Goal: Information Seeking & Learning: Learn about a topic

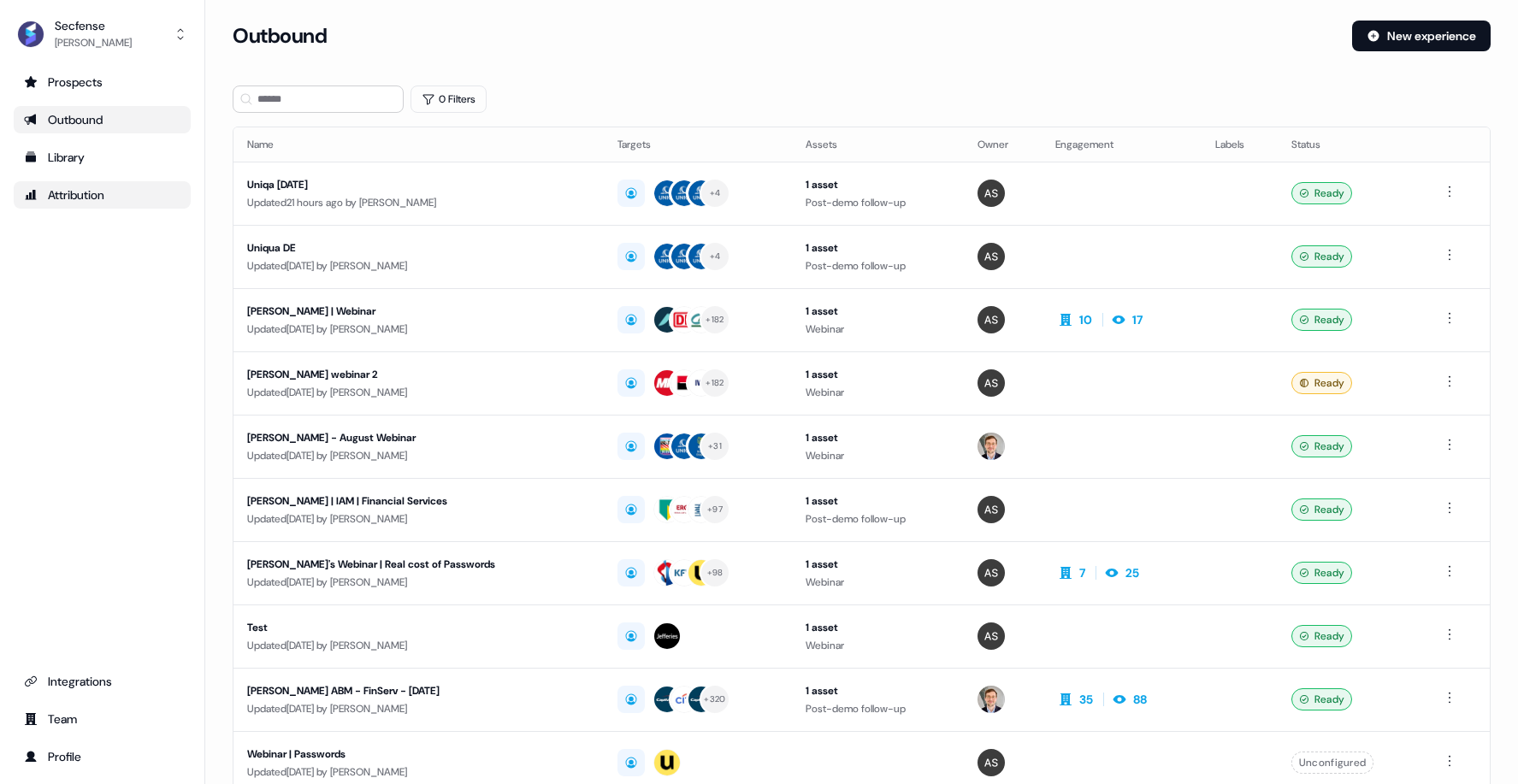
click at [89, 192] on div "Attribution" at bounding box center [102, 195] width 157 height 17
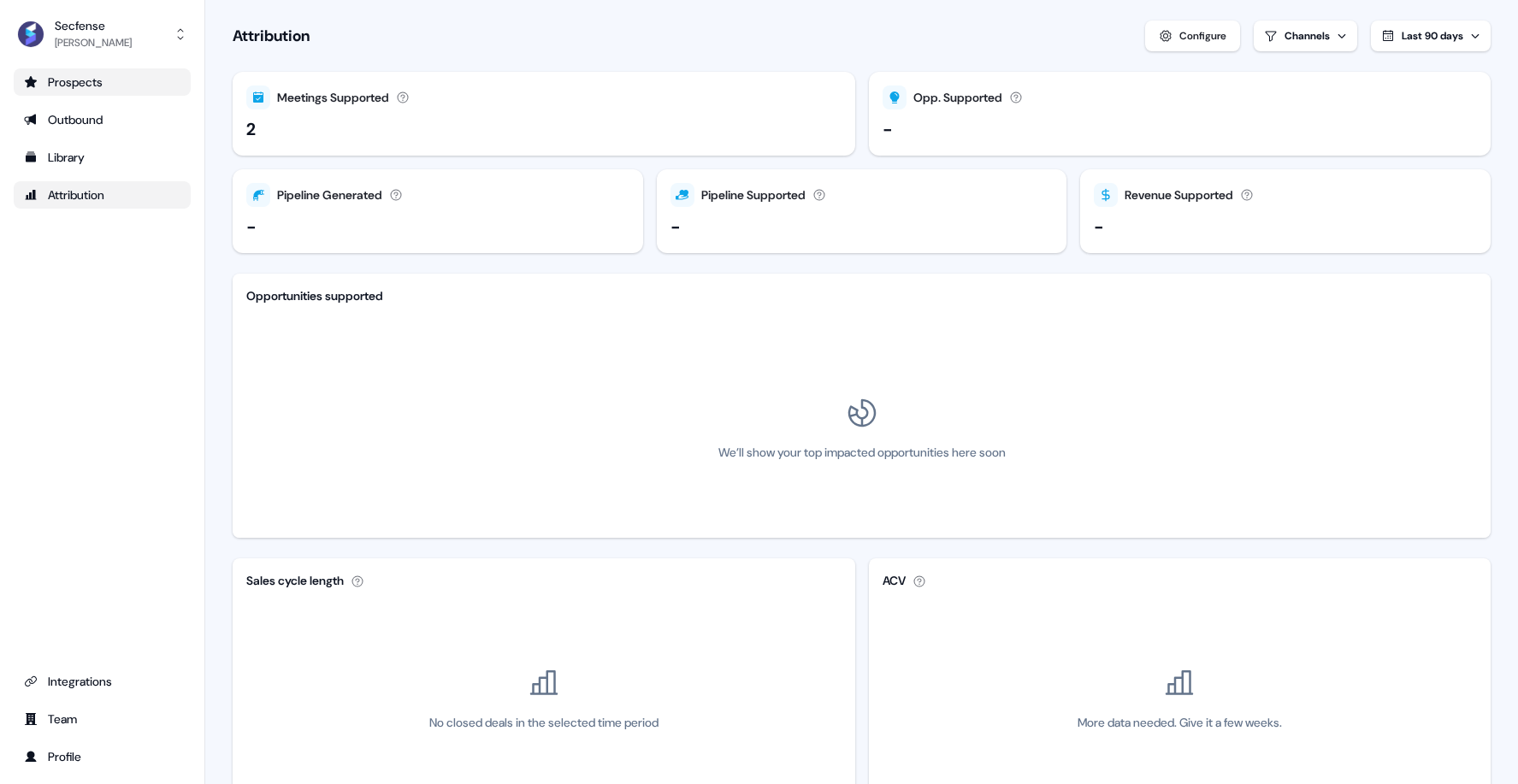
click at [81, 79] on div "Prospects" at bounding box center [102, 82] width 157 height 17
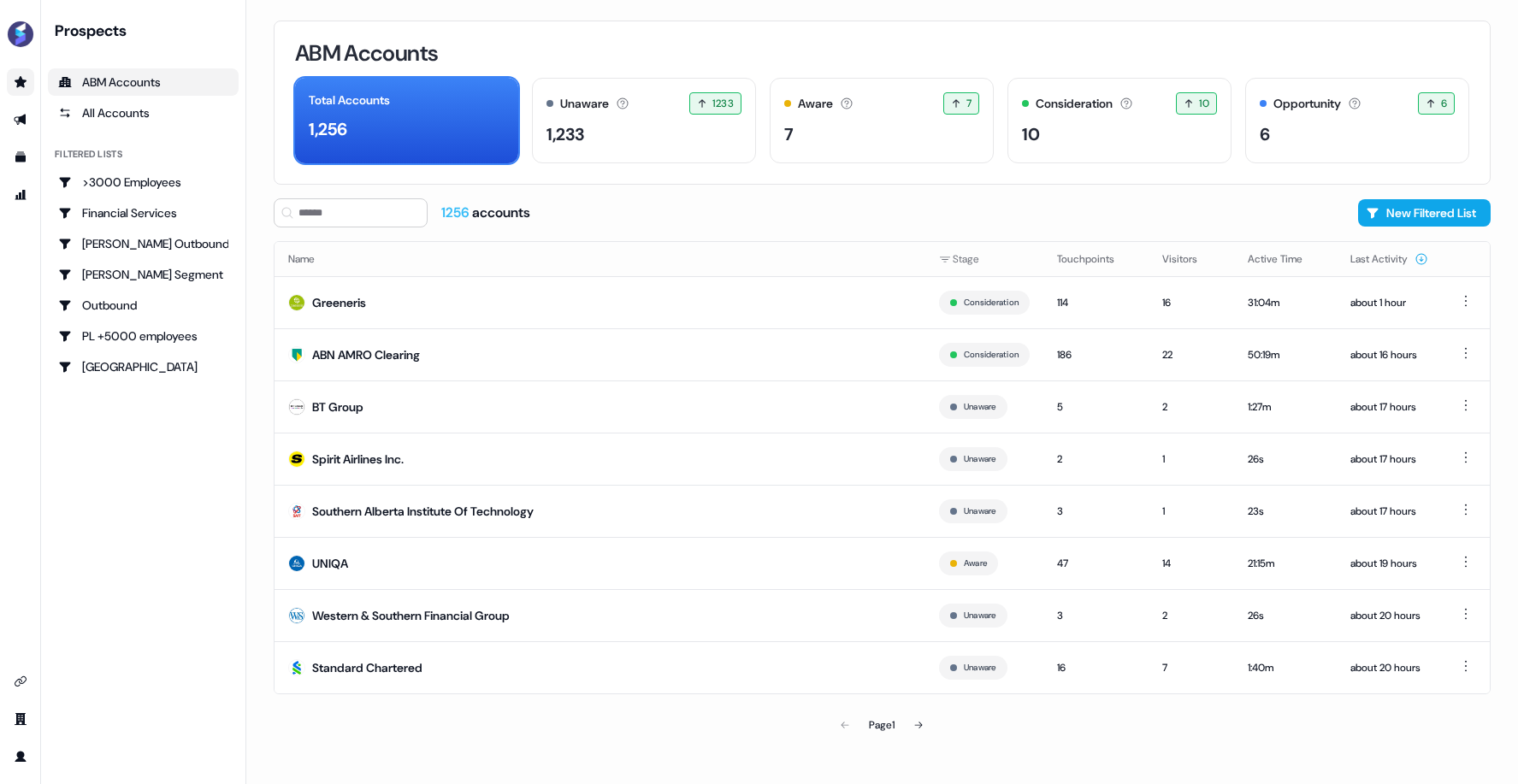
click at [1245, 115] on div "Total Accounts 1,256 Unaware The default stage all accounts start in. 1233 1233…" at bounding box center [882, 120] width 1174 height 86
click at [1332, 118] on div "Opportunity Accounts that have an opportunity which hasn't closed yet. 6 6 acco…" at bounding box center [1357, 120] width 224 height 86
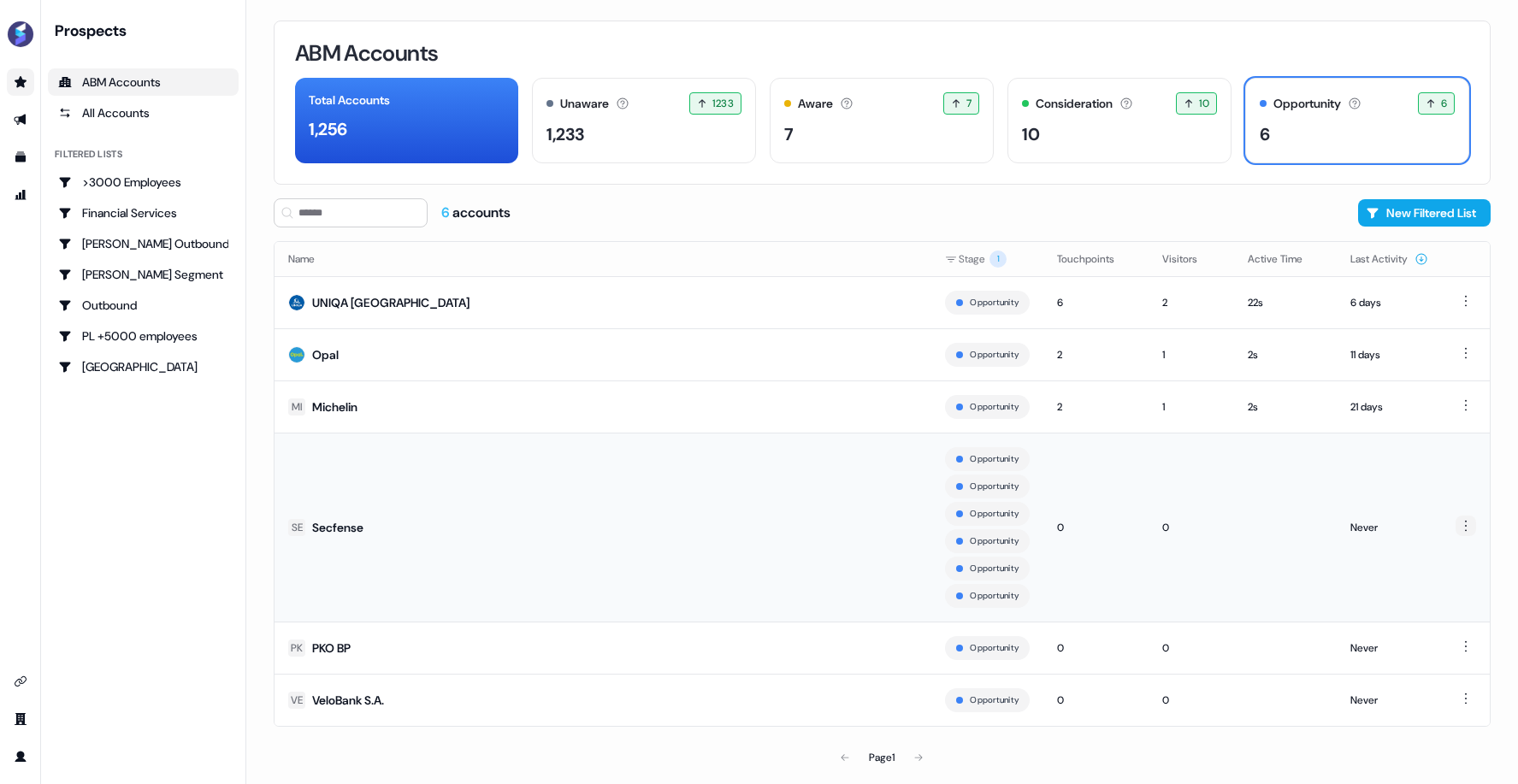
click at [1469, 518] on html "For the best experience switch devices to a bigger screen. Go to [DOMAIN_NAME] …" at bounding box center [759, 392] width 1518 height 784
click at [1442, 552] on div "Hide" at bounding box center [1464, 553] width 101 height 28
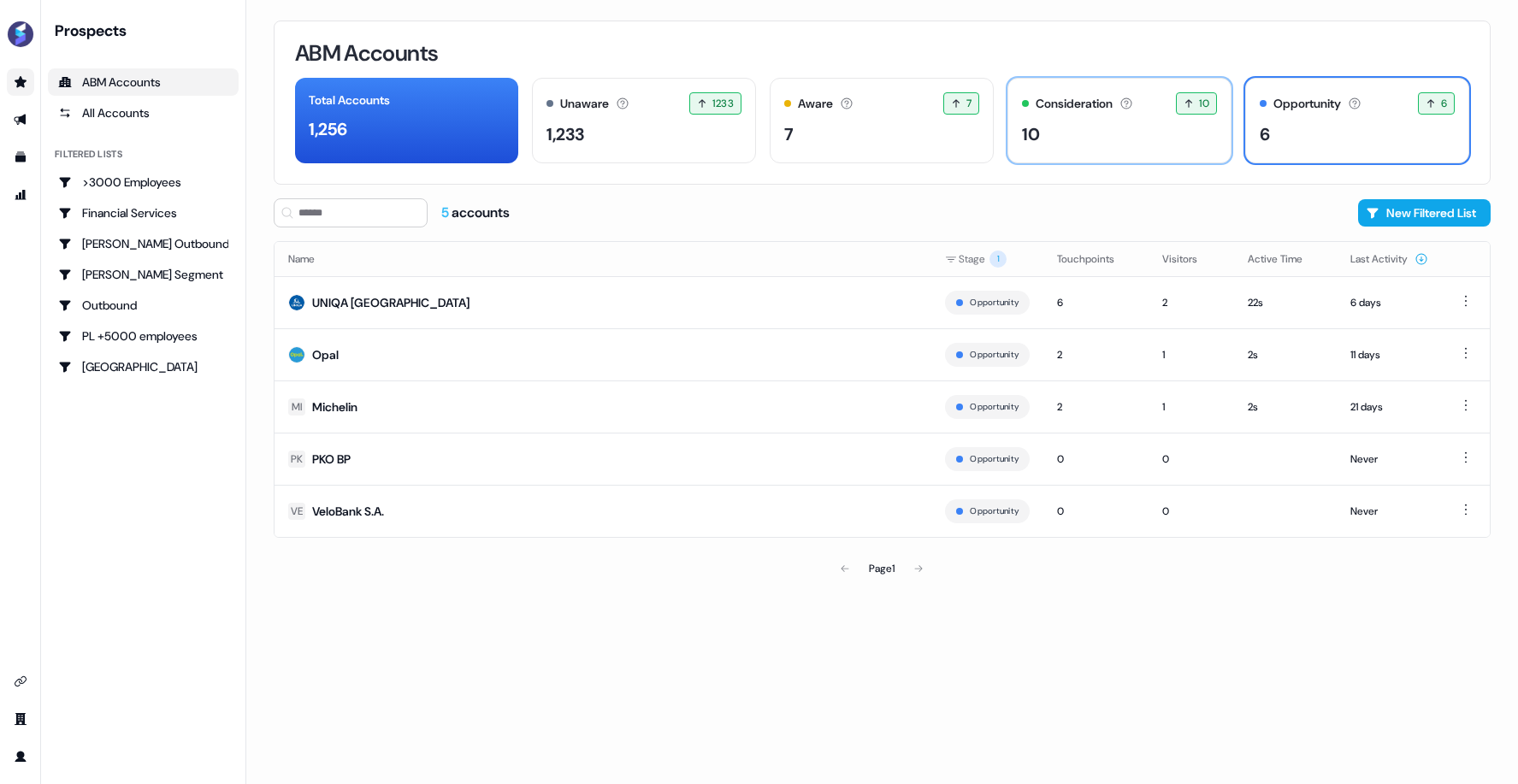
click at [1070, 117] on div "Consideration Accounts with 25+ minutes of usage and 2+ visitors in the last 60…" at bounding box center [1120, 120] width 224 height 86
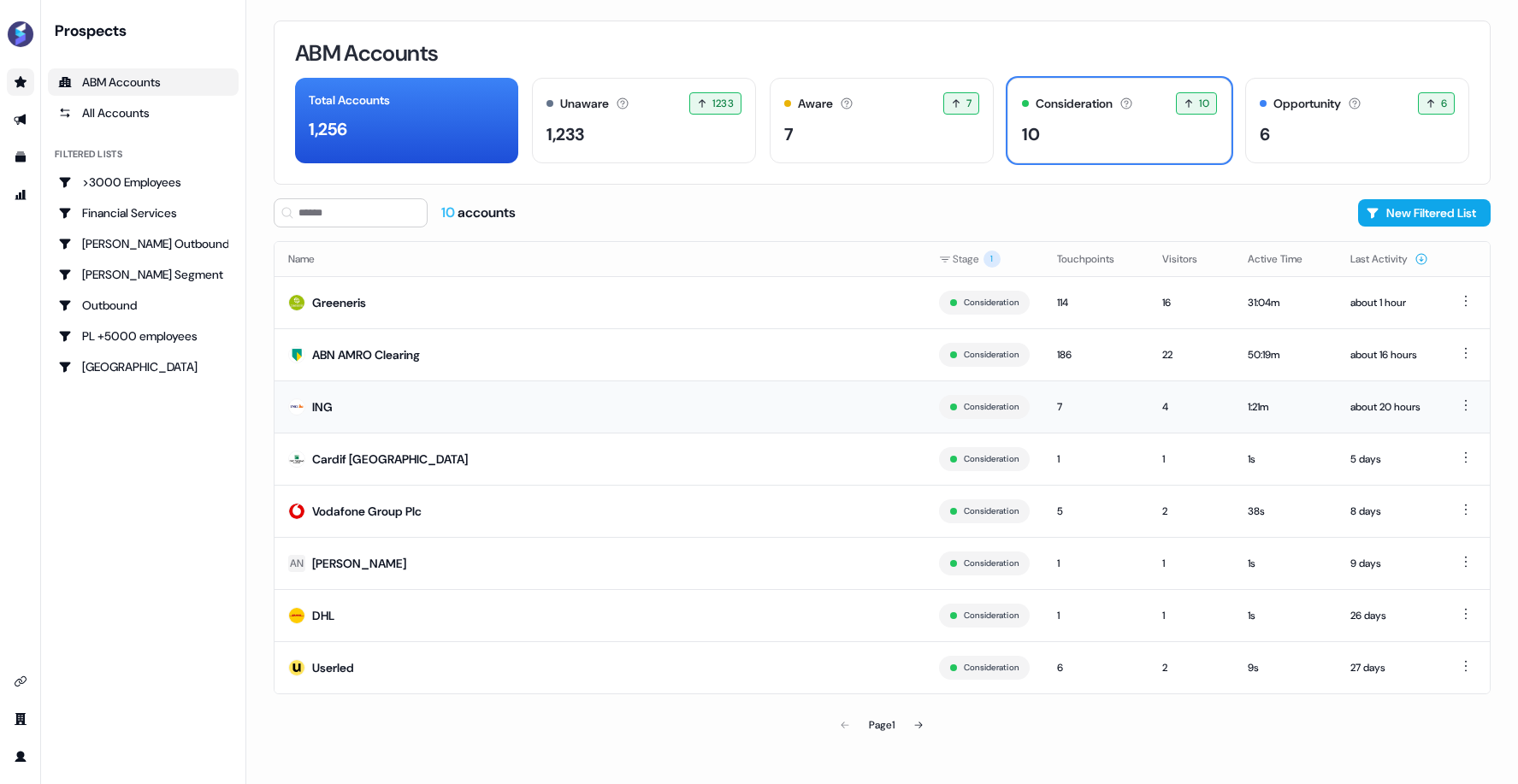
click at [322, 407] on div "ING" at bounding box center [322, 407] width 20 height 17
click at [1470, 559] on html "For the best experience switch devices to a bigger screen. Go to [DOMAIN_NAME] …" at bounding box center [759, 392] width 1518 height 784
click at [1443, 589] on div "Hide" at bounding box center [1464, 591] width 101 height 28
click at [1469, 659] on html "For the best experience switch devices to a bigger screen. Go to [DOMAIN_NAME] …" at bounding box center [759, 392] width 1518 height 784
click at [1434, 689] on span "Hide" at bounding box center [1428, 695] width 21 height 13
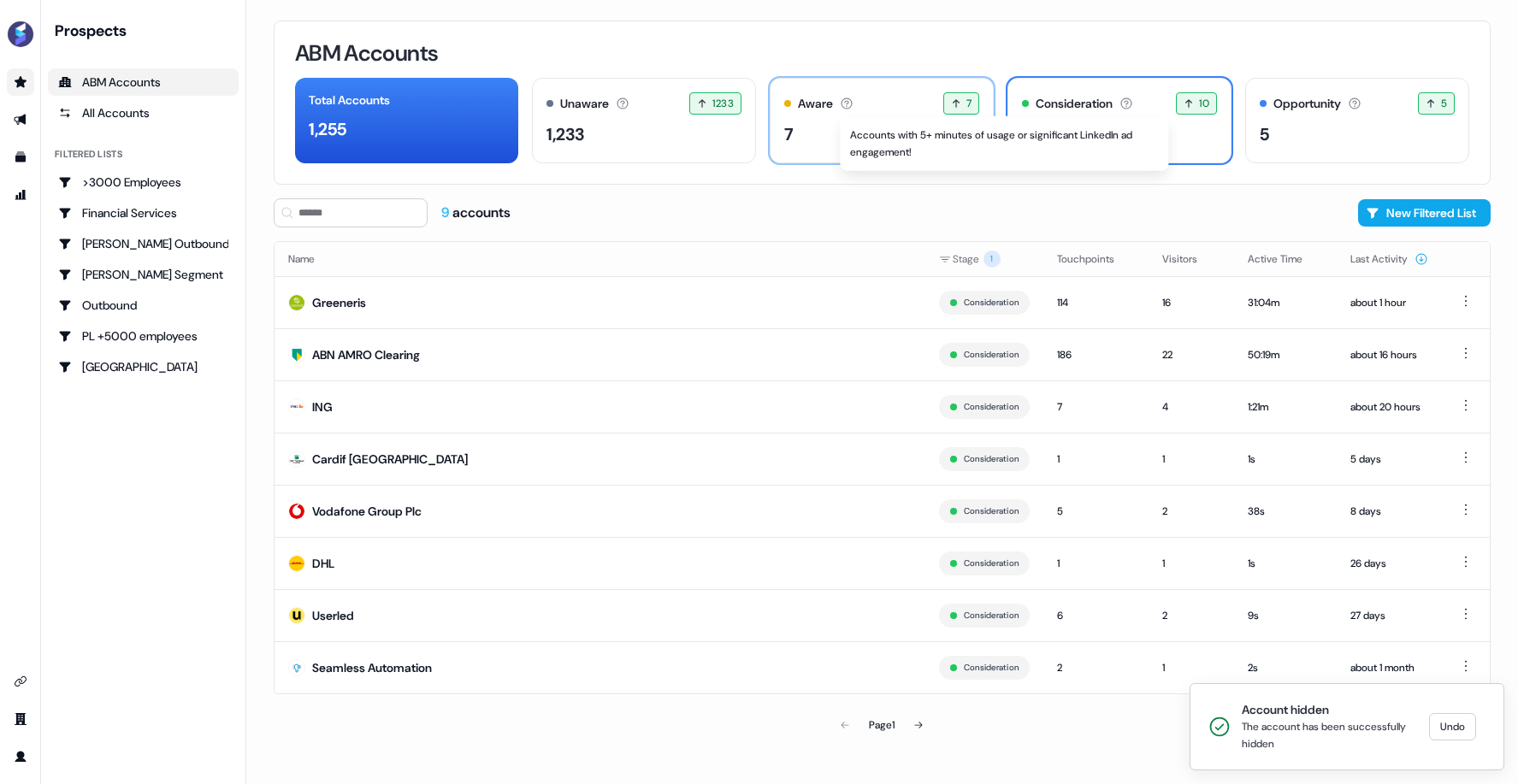
click at [852, 109] on div "Aware Accounts with 5+ minutes of usage or significant LinkedIn ad engagement! …" at bounding box center [882, 103] width 195 height 22
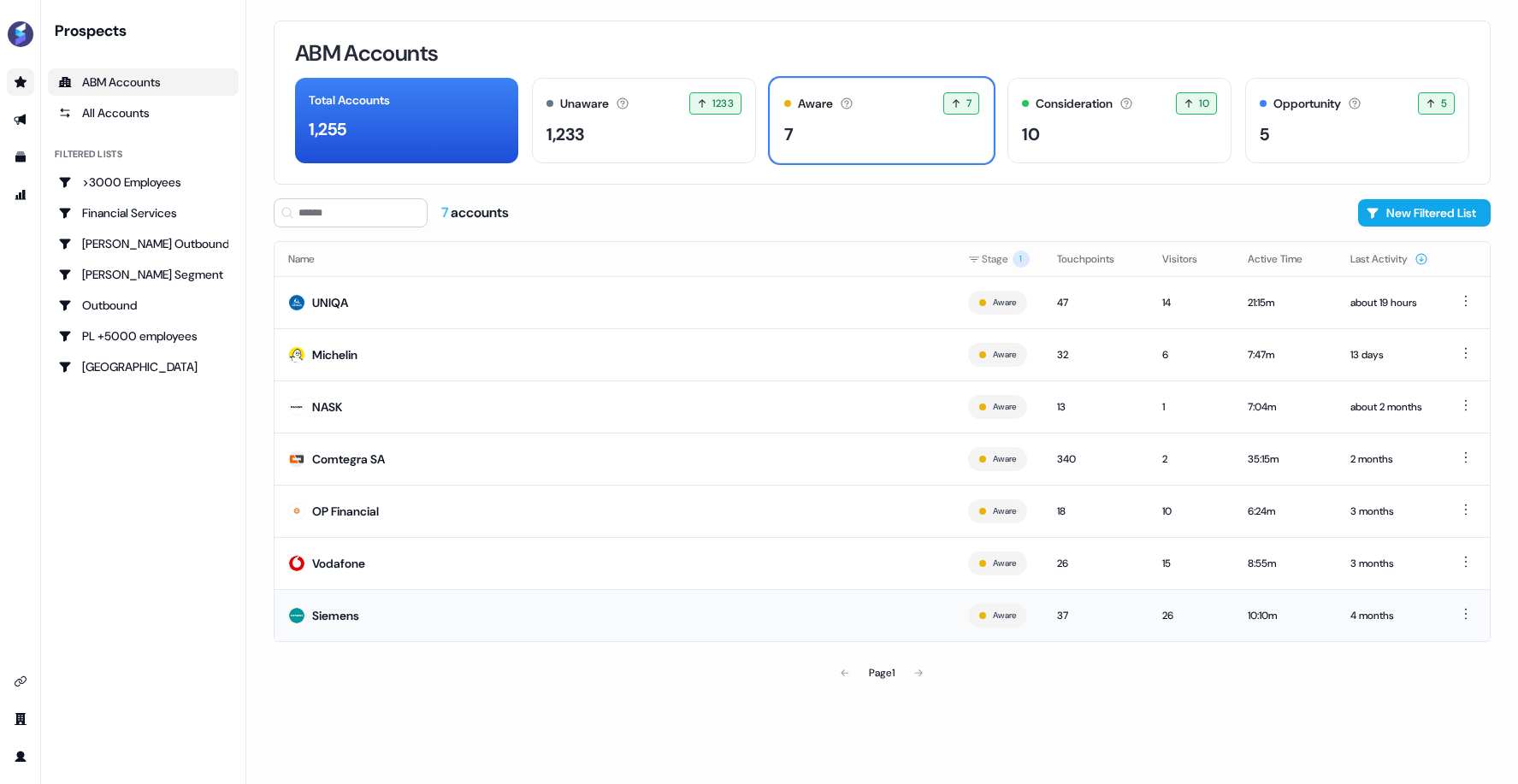
click at [352, 614] on div "Siemens" at bounding box center [335, 616] width 47 height 17
click at [1389, 253] on button "Last Activity" at bounding box center [1389, 259] width 77 height 31
click at [1376, 253] on button "Last Activity" at bounding box center [1389, 259] width 77 height 31
click at [1060, 102] on div "Consideration" at bounding box center [1074, 103] width 77 height 18
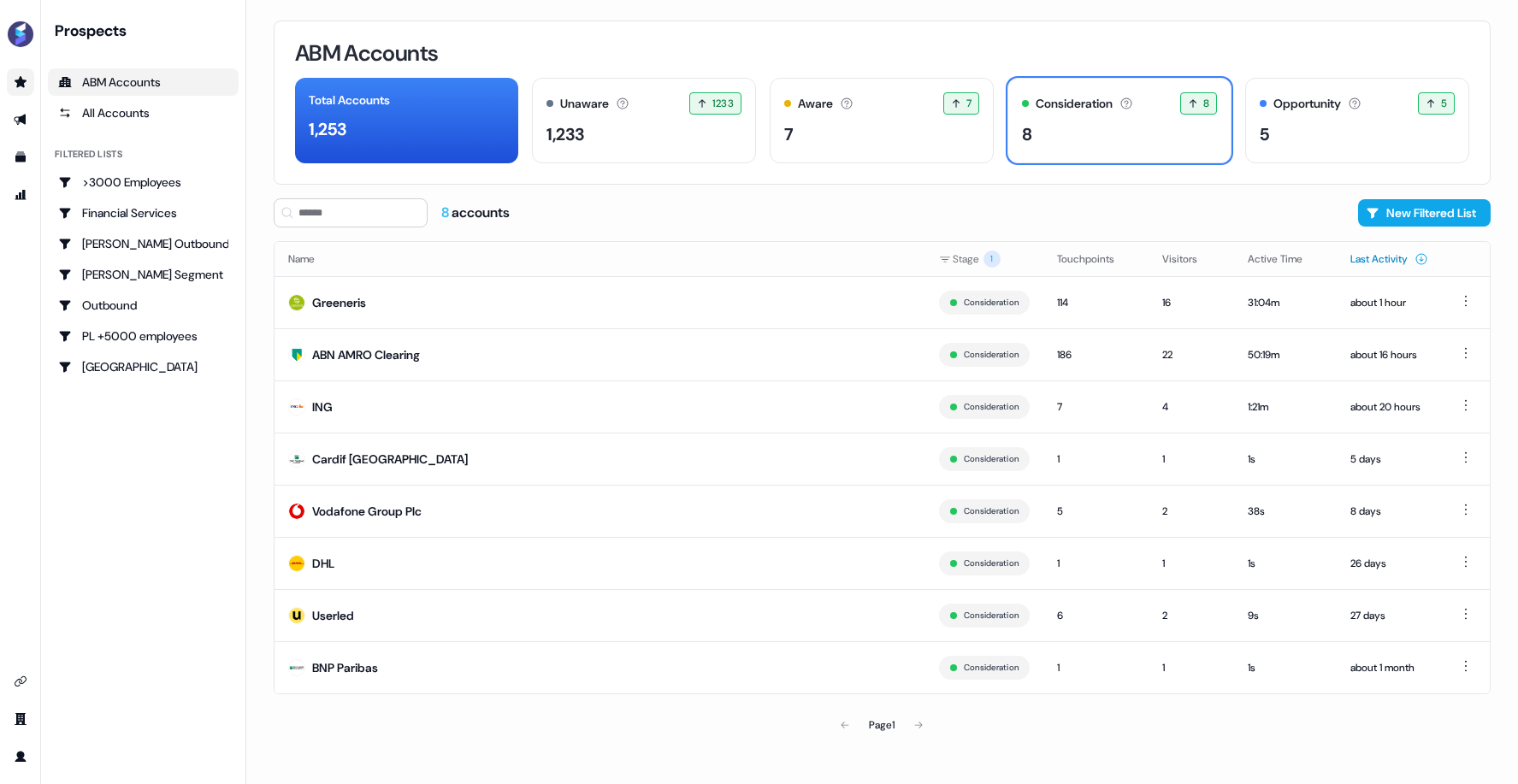
click at [1383, 262] on button "Last Activity" at bounding box center [1389, 259] width 77 height 31
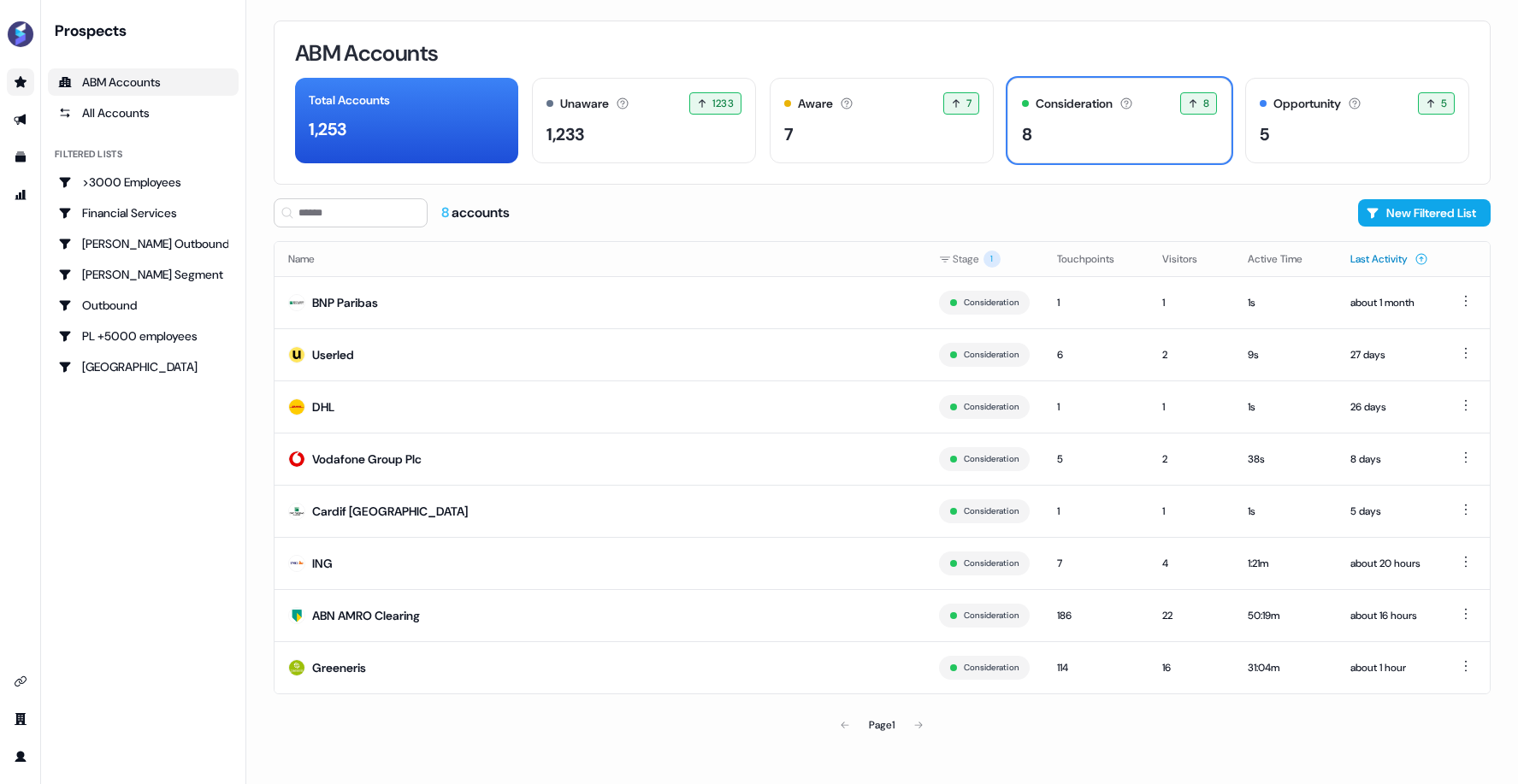
click at [1388, 262] on button "Last Activity" at bounding box center [1389, 259] width 77 height 31
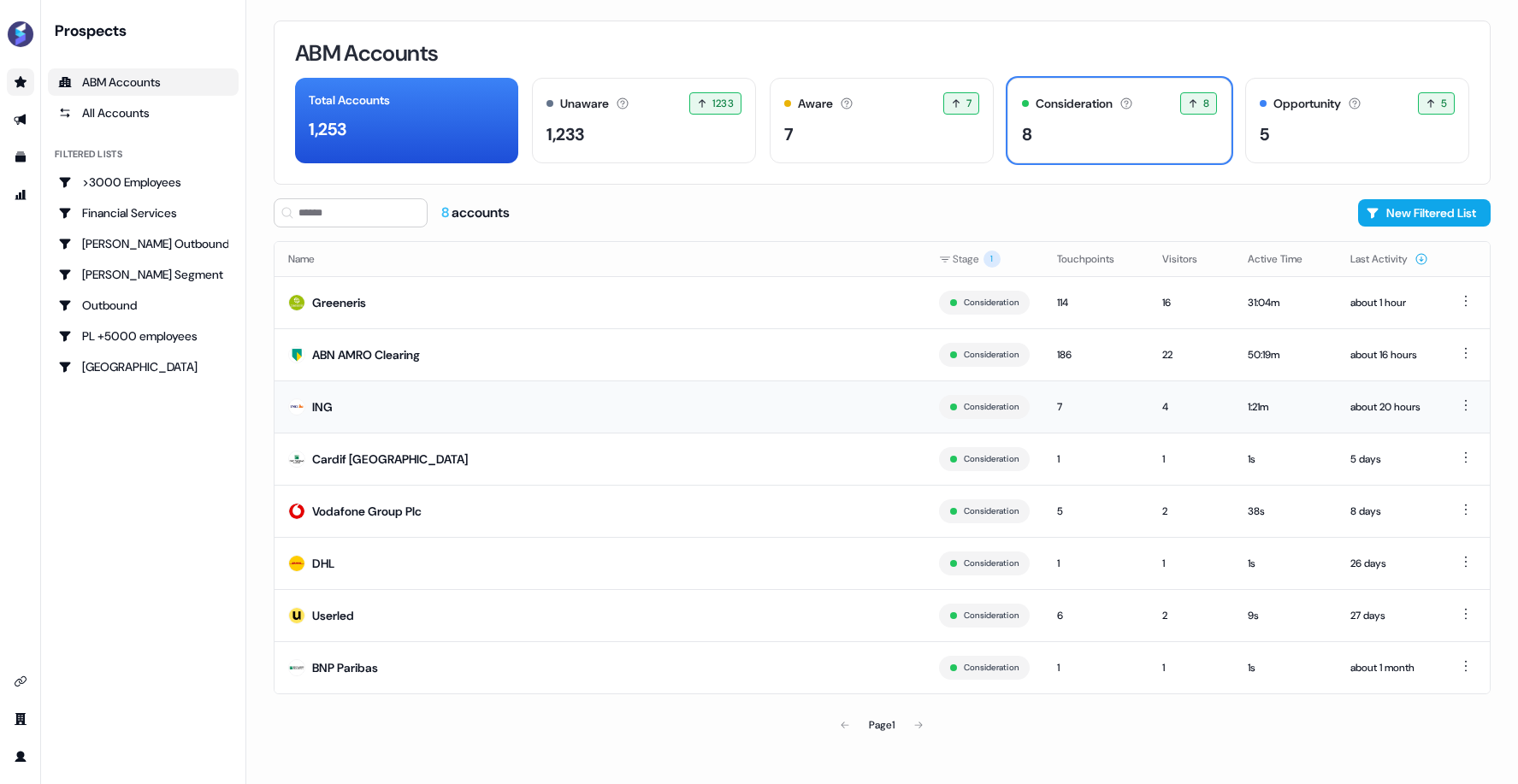
click at [329, 404] on div "ING" at bounding box center [322, 407] width 20 height 17
click at [1343, 146] on div "Opportunity Accounts that have an opportunity which hasn't closed yet. 5 5 acco…" at bounding box center [1357, 120] width 224 height 86
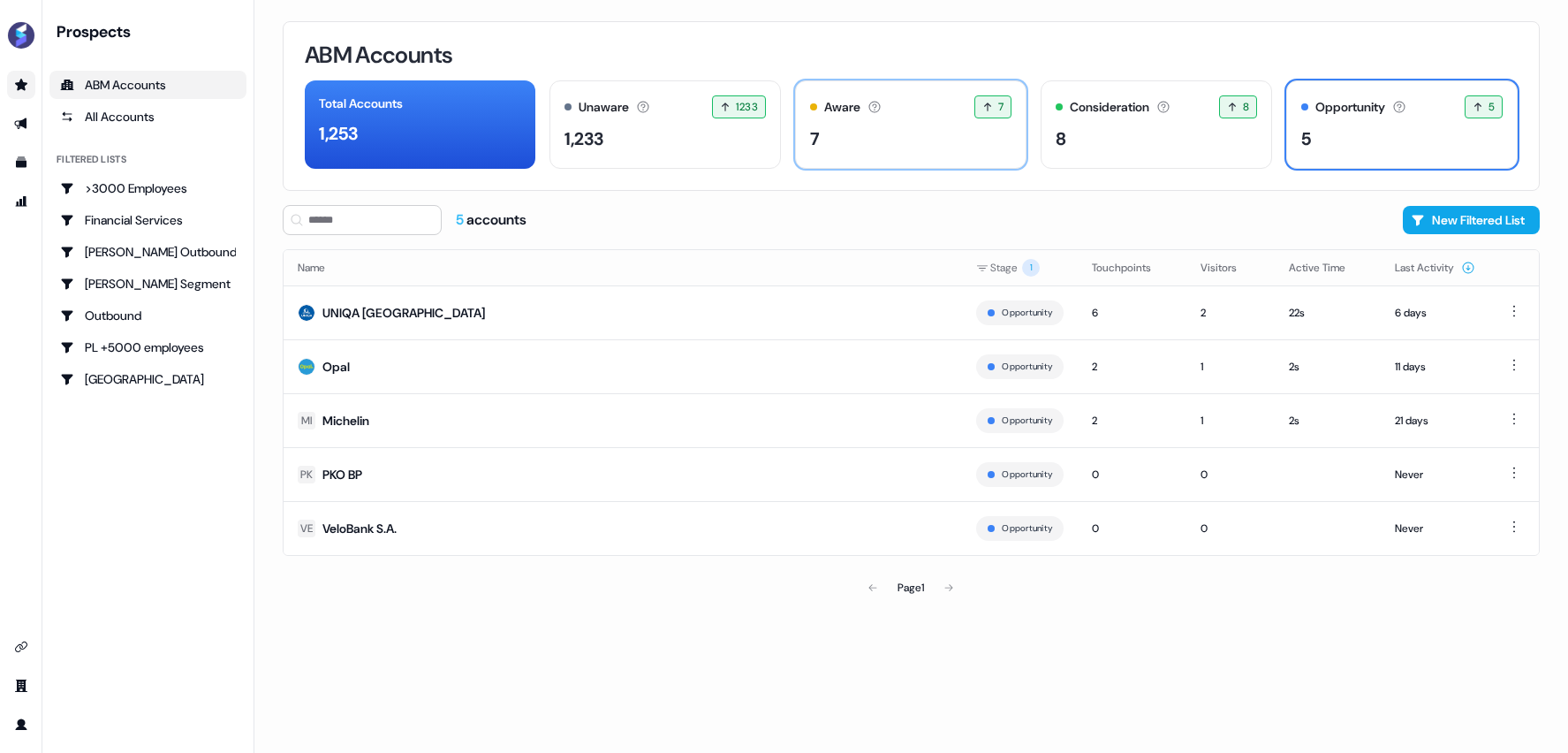
click at [899, 136] on div "7" at bounding box center [911, 138] width 201 height 27
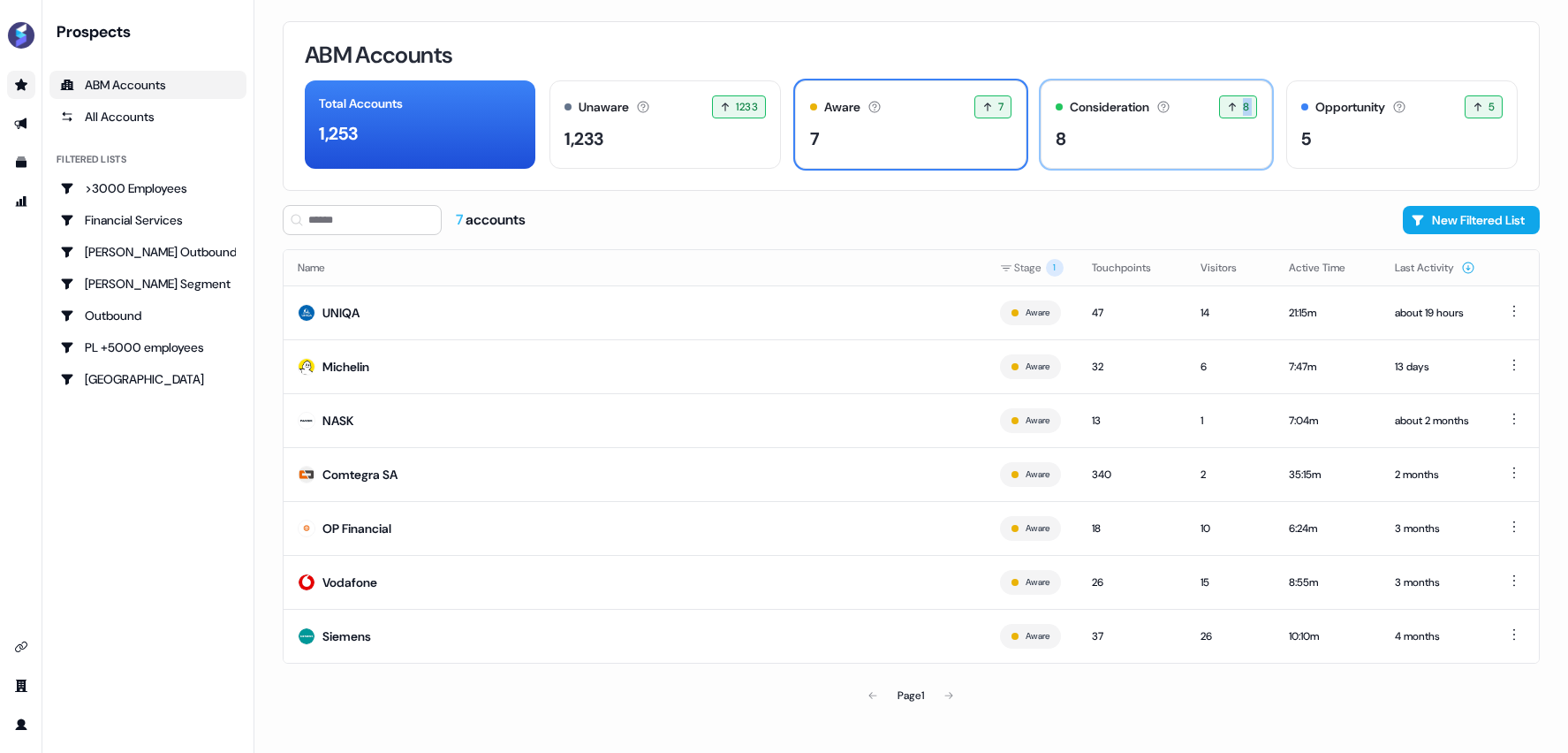
click at [1109, 120] on div "Consideration Accounts with 25+ minutes of usage and 2+ visitors in the last 60…" at bounding box center [1157, 124] width 232 height 89
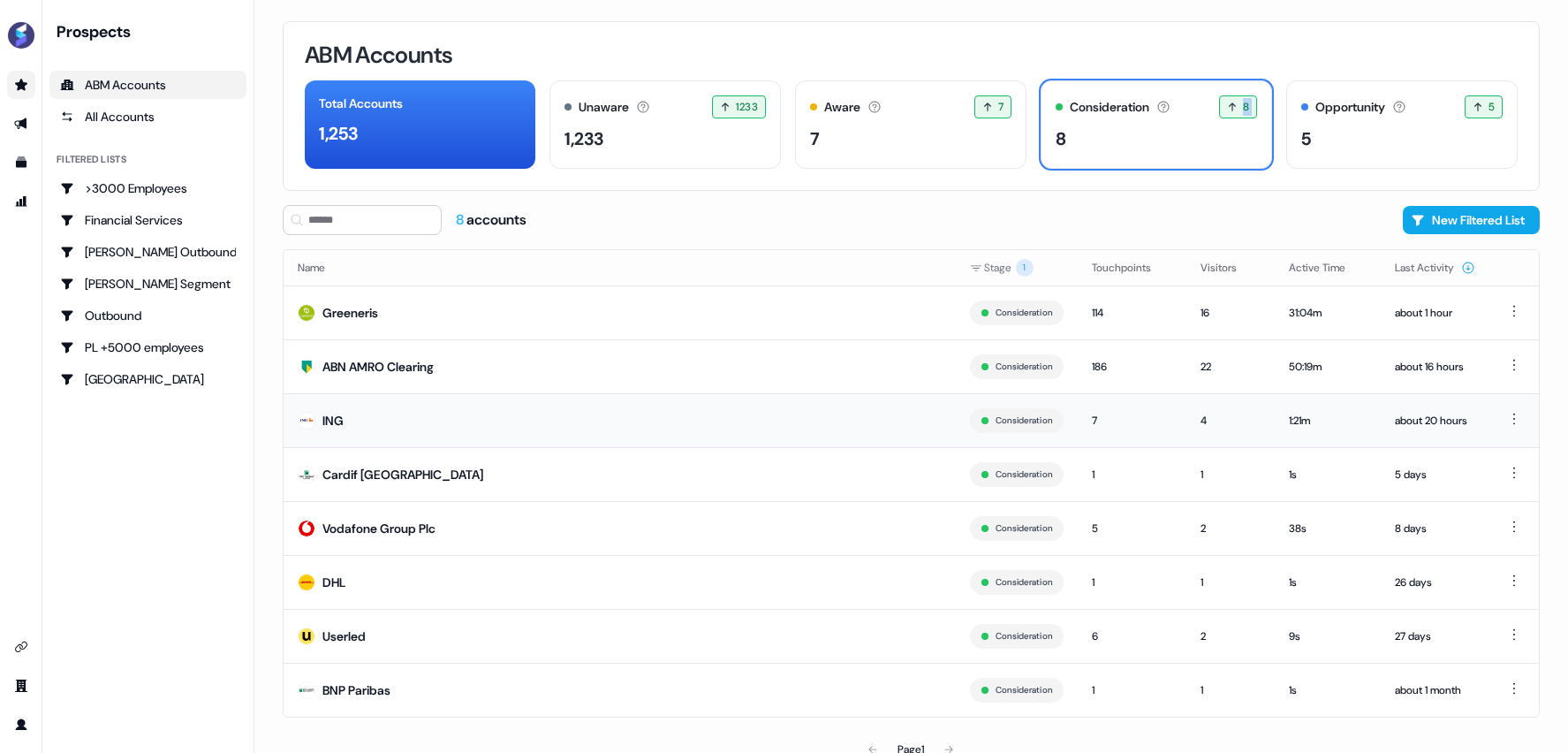
click at [337, 416] on div "ING" at bounding box center [333, 420] width 21 height 18
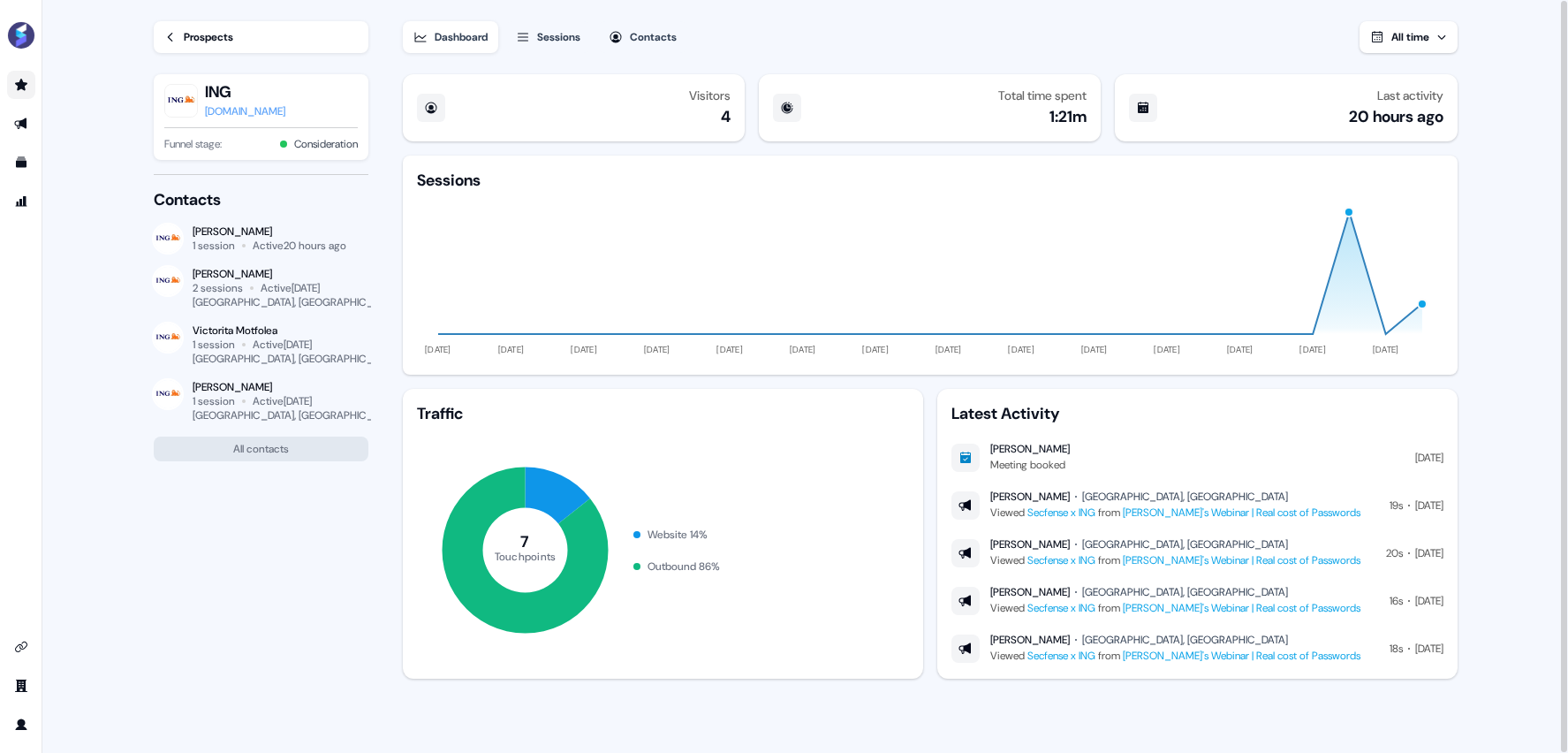
click at [1057, 447] on div "[PERSON_NAME]" at bounding box center [1030, 449] width 80 height 14
click at [182, 38] on link "Prospects" at bounding box center [261, 37] width 215 height 32
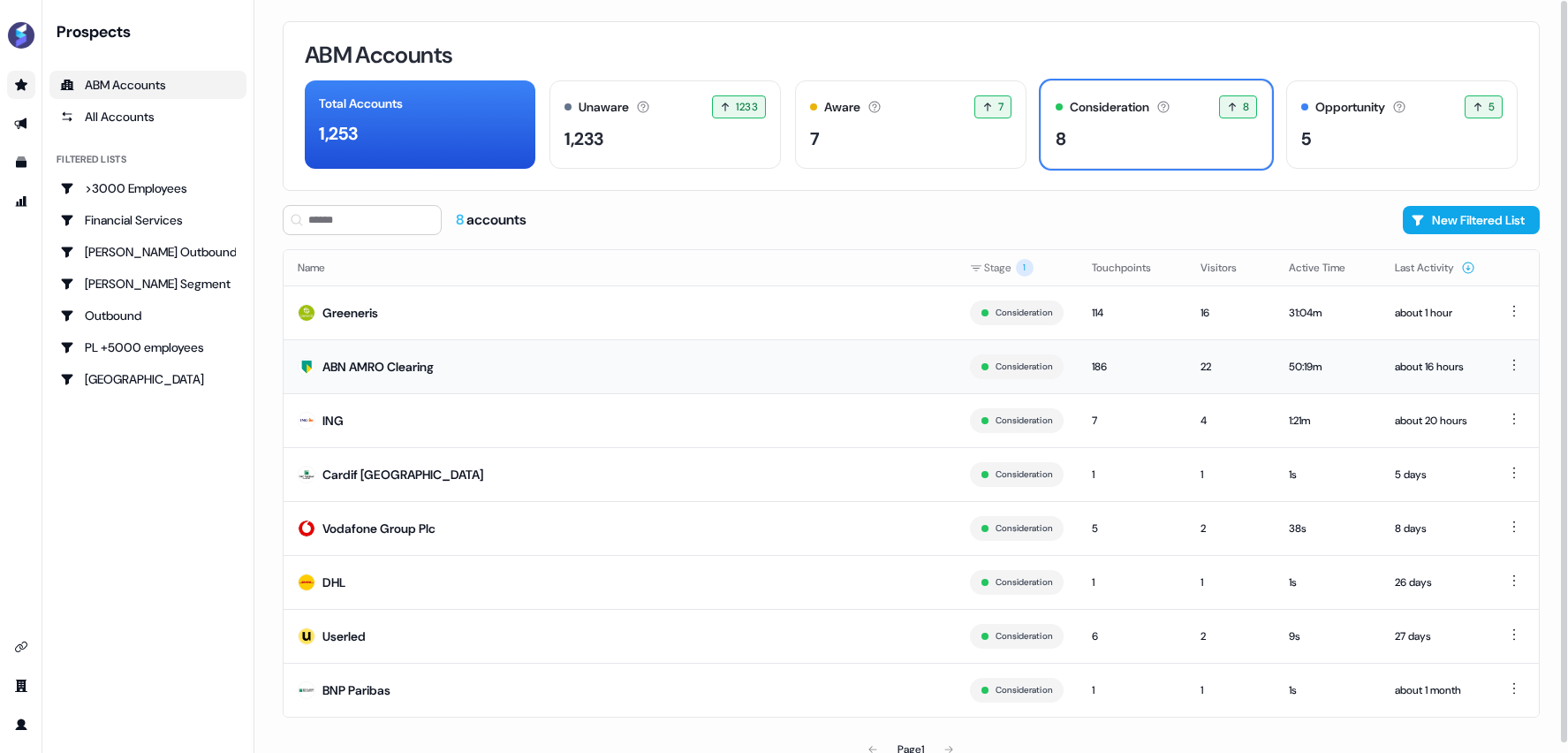
click at [392, 366] on div "ABN AMRO Clearing" at bounding box center [378, 367] width 112 height 18
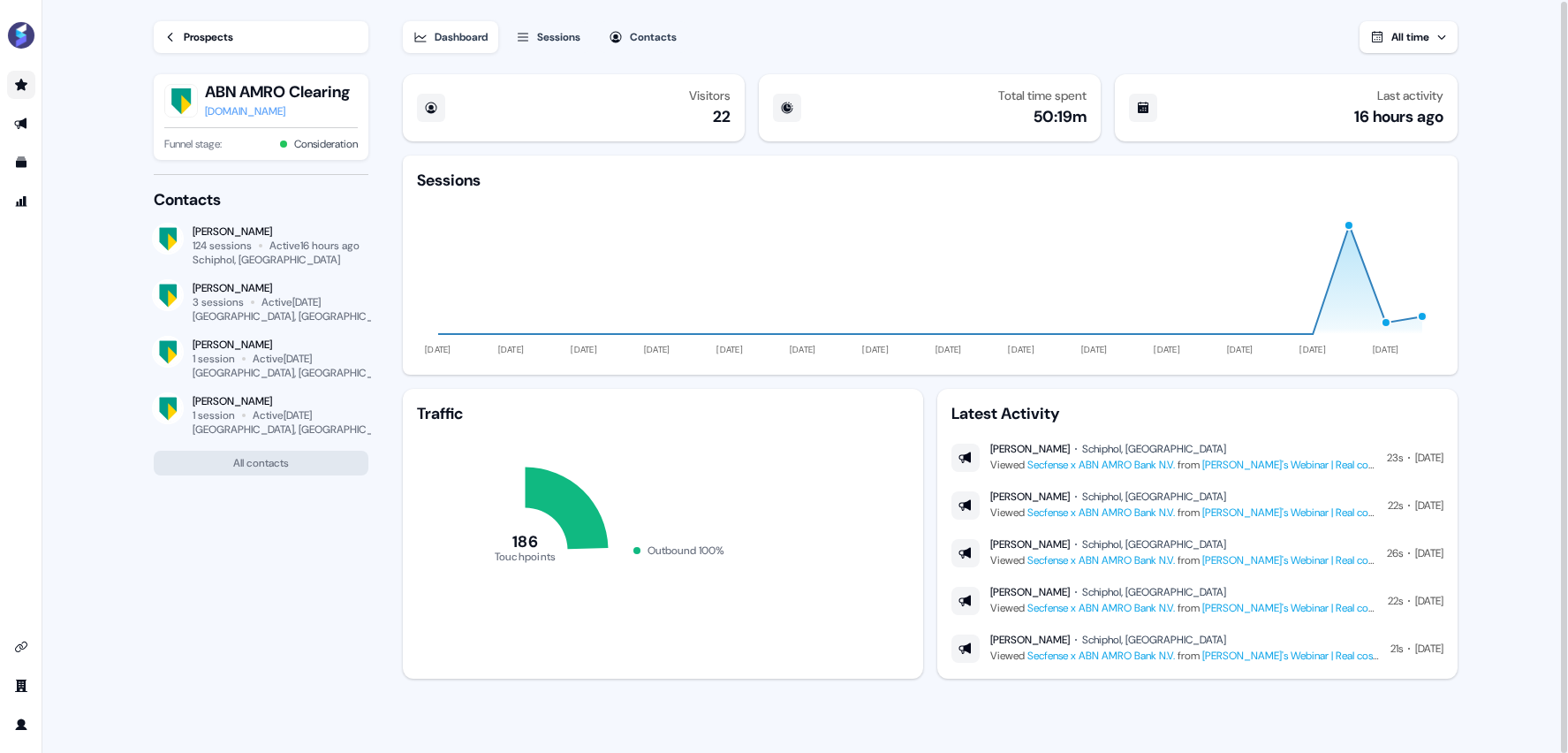
scroll to position [1, 0]
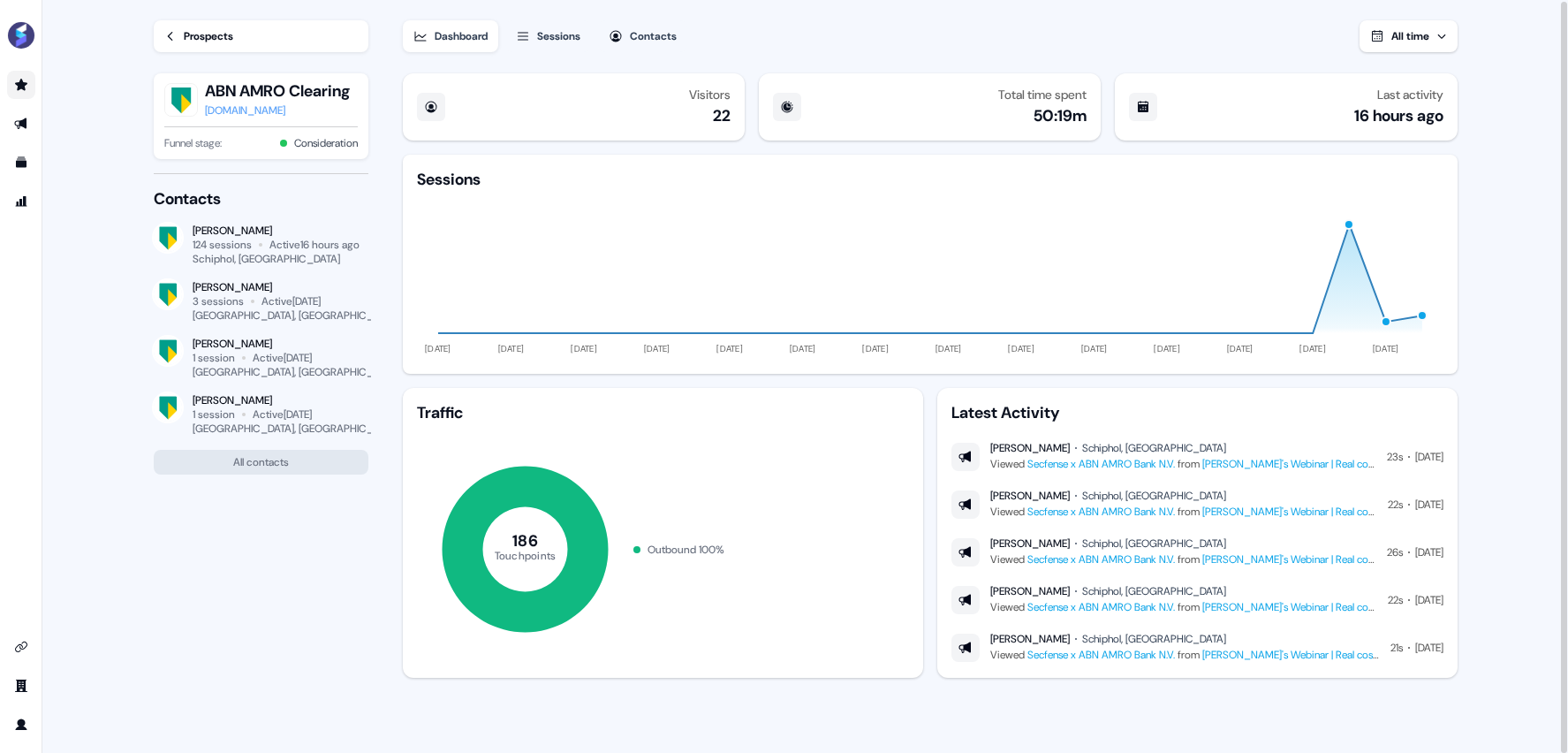
click at [192, 38] on div "Prospects" at bounding box center [208, 37] width 49 height 18
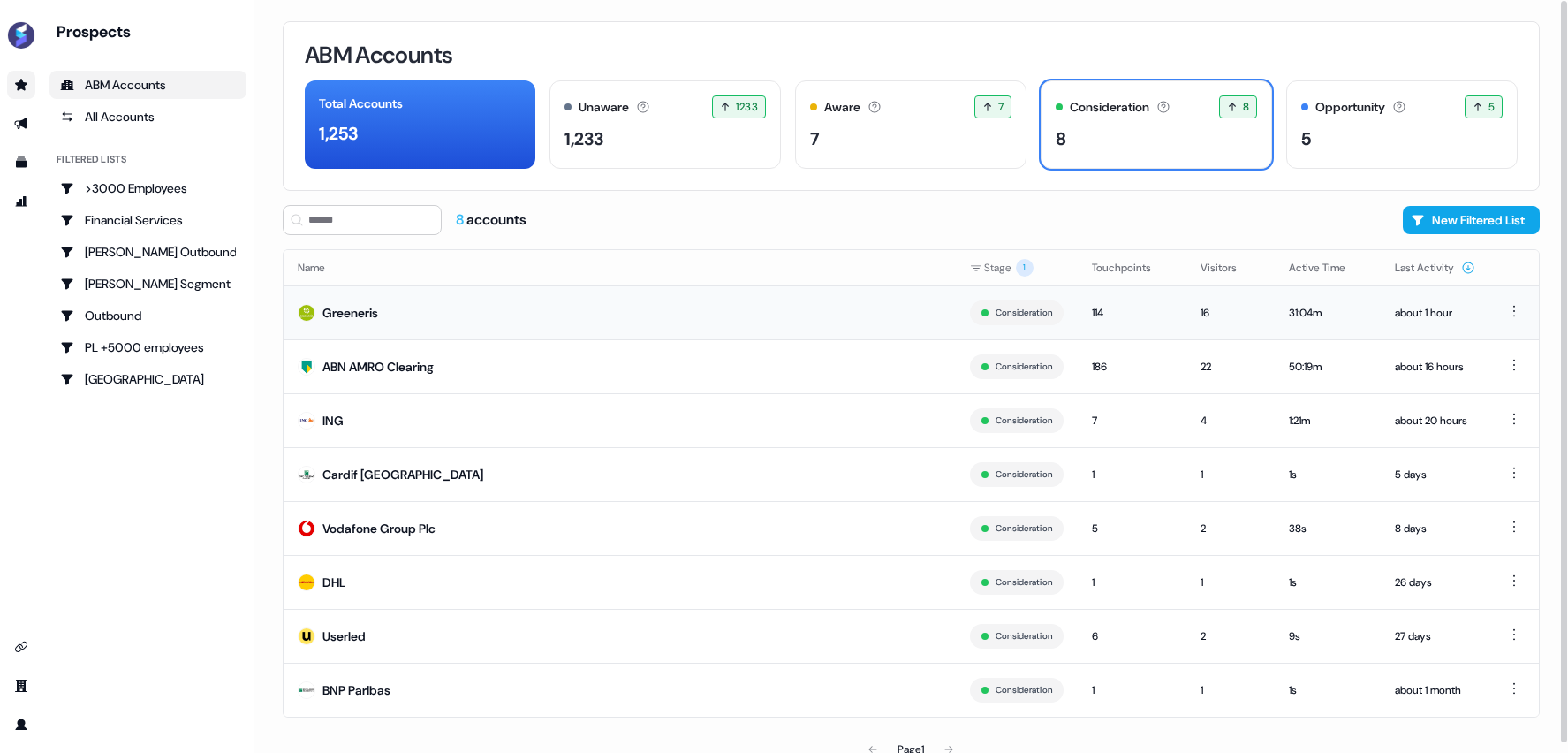
scroll to position [11, 0]
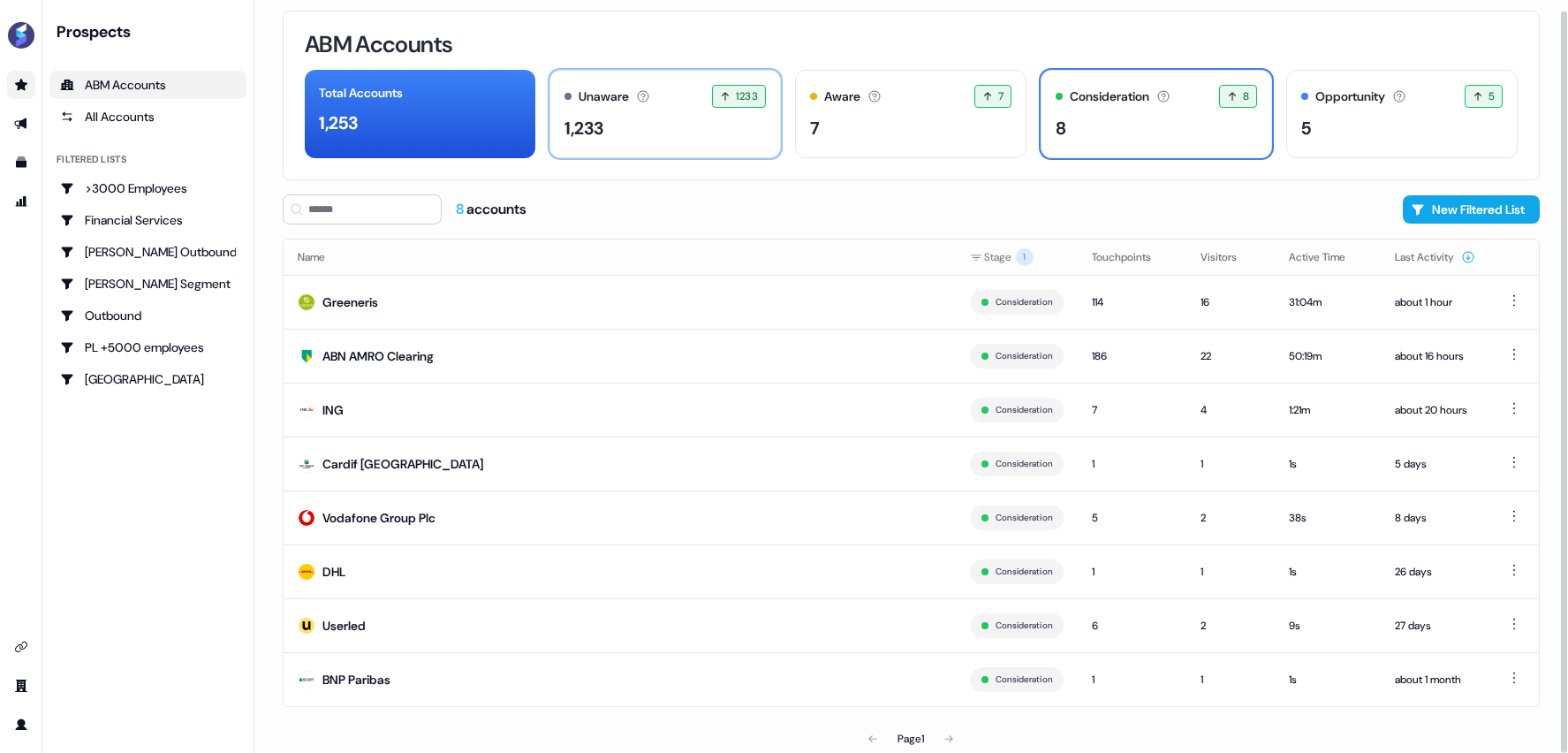
click at [635, 121] on div "1,233" at bounding box center [665, 127] width 201 height 27
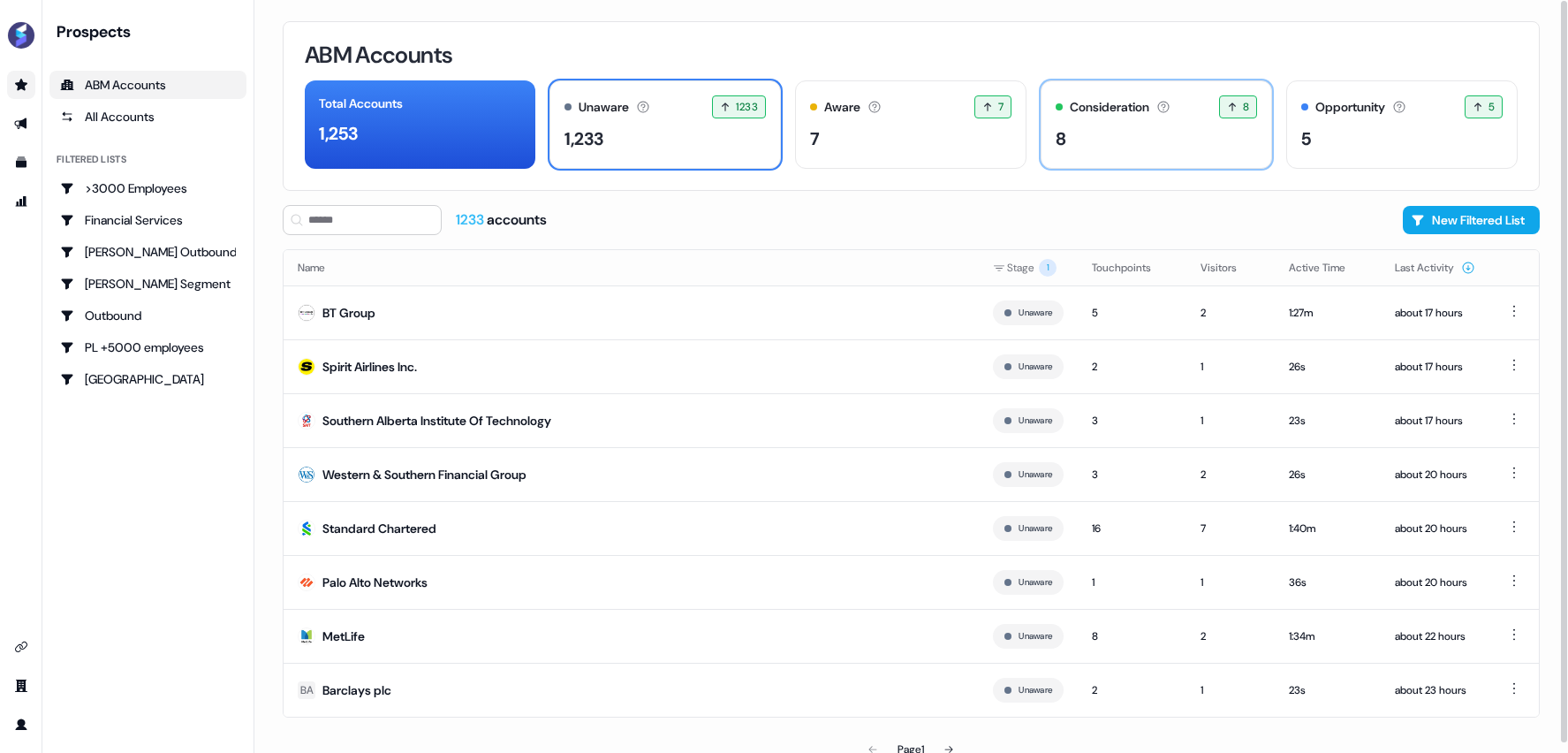
click at [1186, 148] on div "8" at bounding box center [1157, 138] width 201 height 27
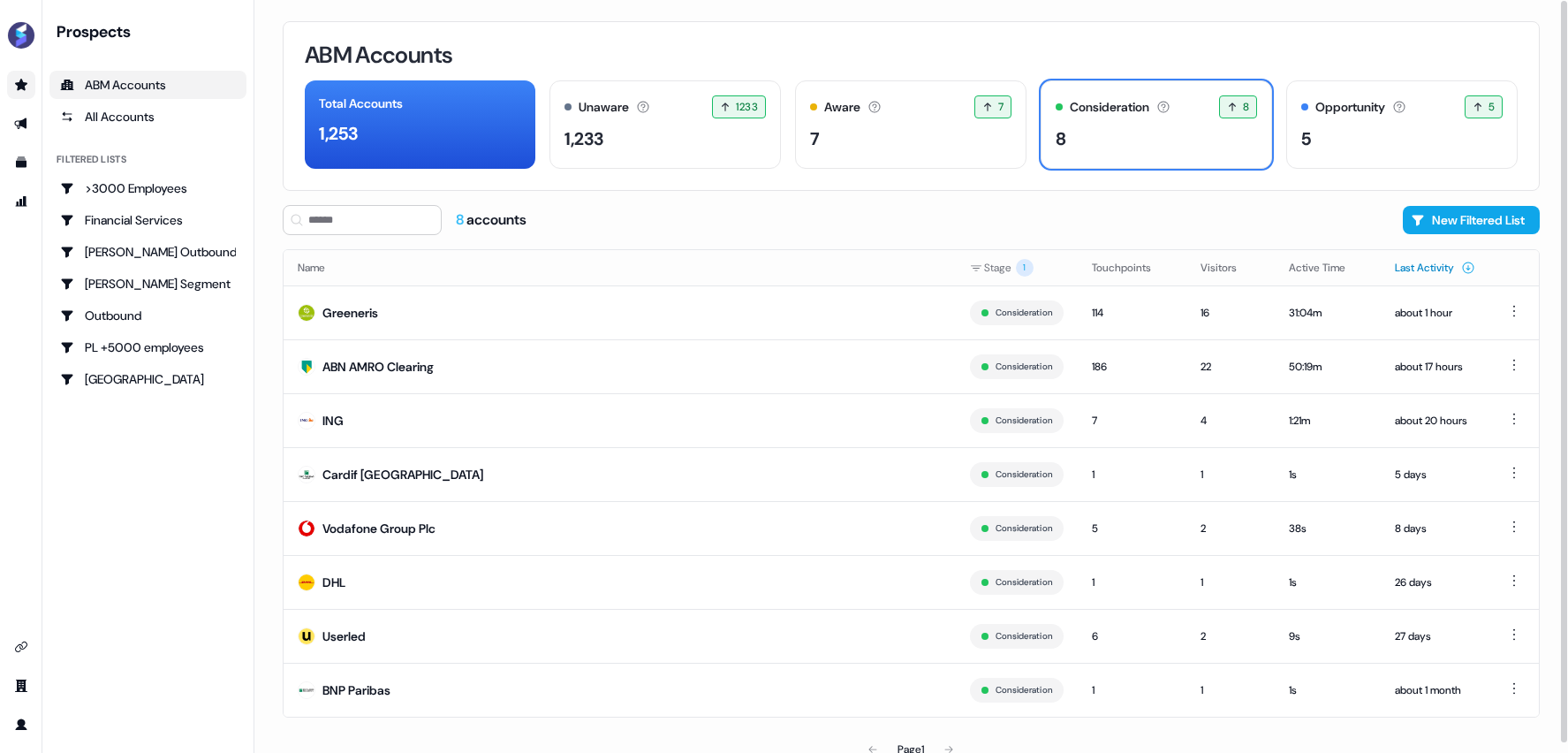
click at [1414, 269] on button "Last Activity" at bounding box center [1435, 267] width 80 height 32
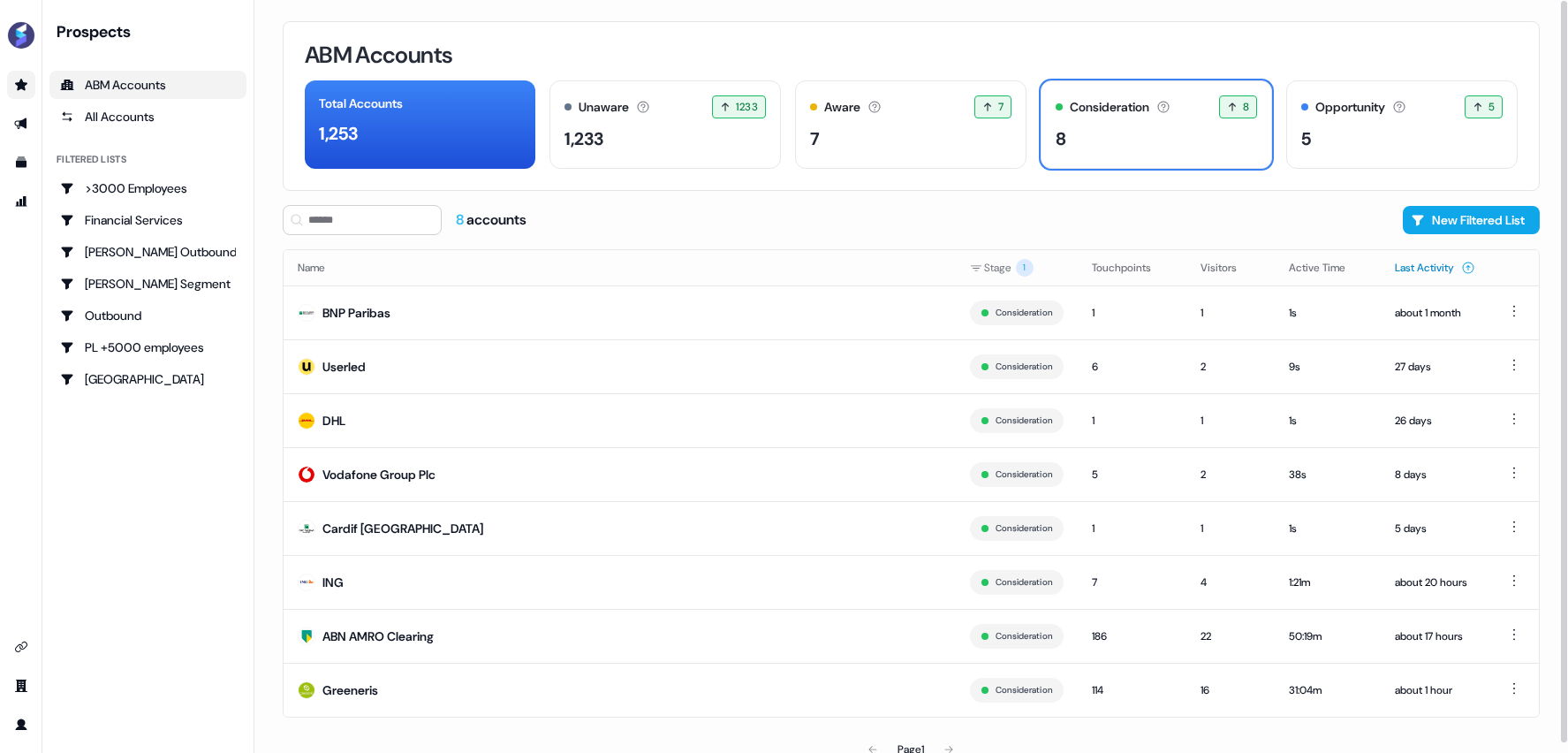
click at [1422, 269] on button "Last Activity" at bounding box center [1435, 267] width 80 height 32
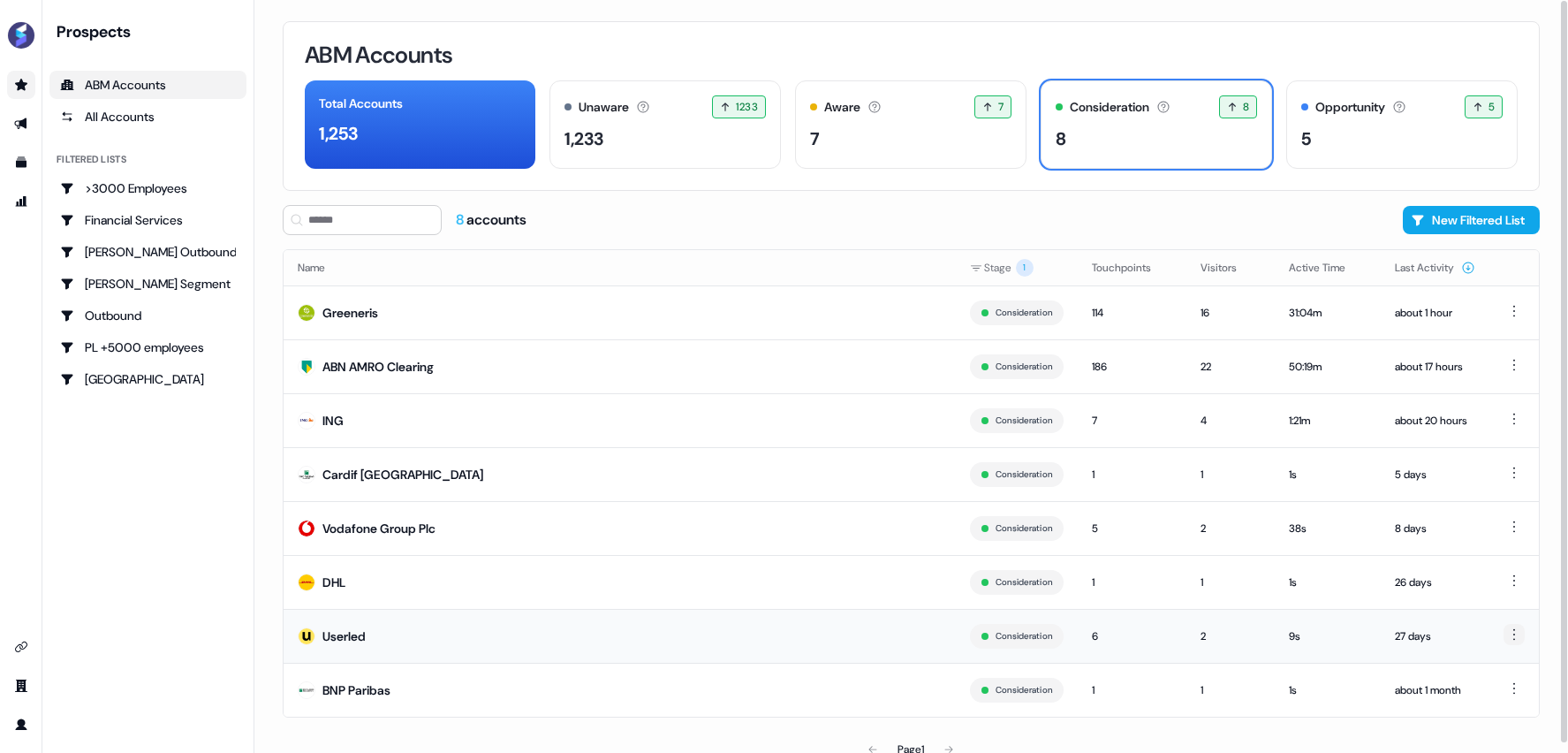
click at [1519, 635] on html "For the best experience switch devices to a bigger screen. Go to [DOMAIN_NAME] …" at bounding box center [784, 376] width 1568 height 753
click at [1479, 665] on span "Hide" at bounding box center [1475, 664] width 22 height 14
click at [1349, 114] on div "Opportunity" at bounding box center [1350, 107] width 70 height 19
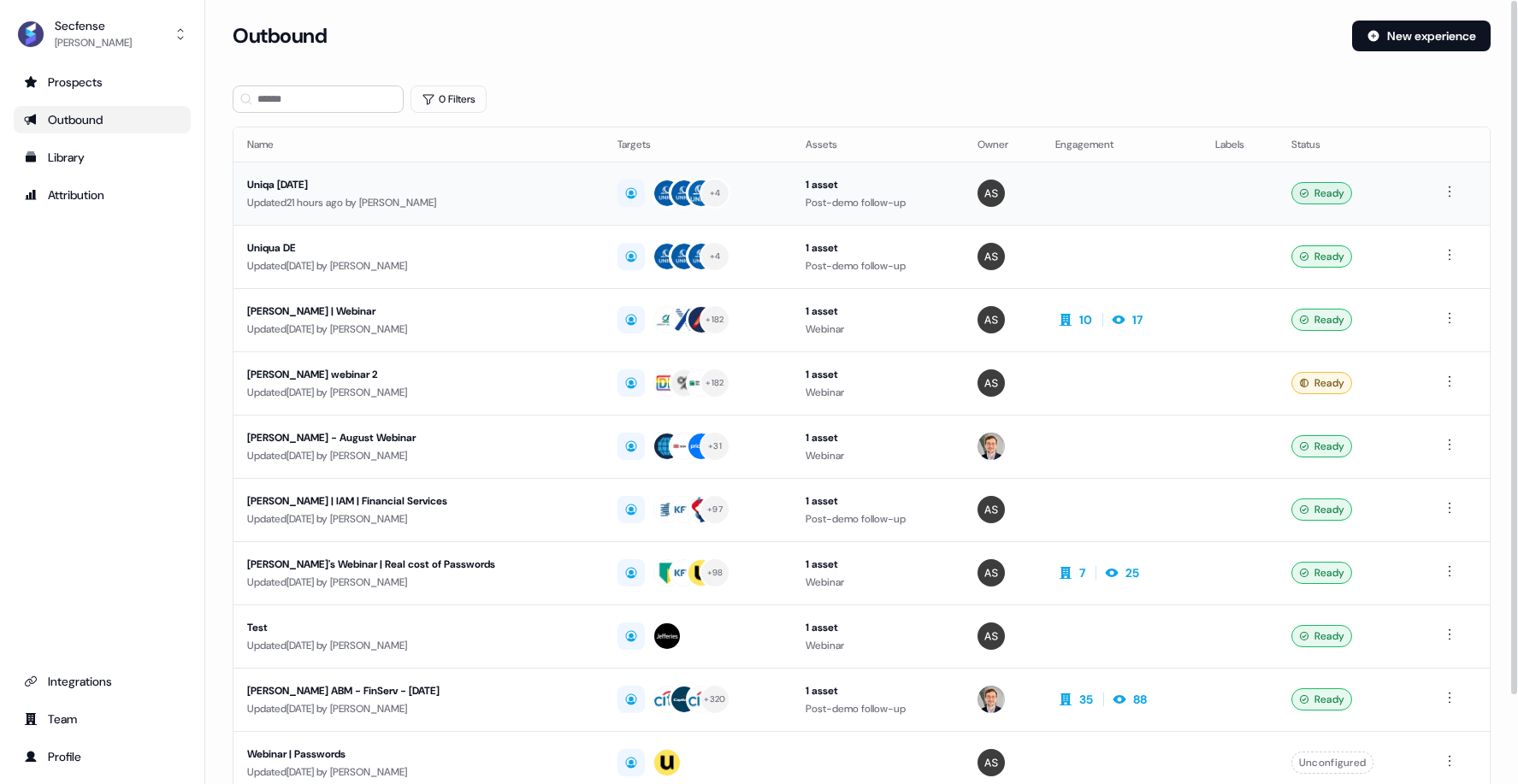
click at [315, 182] on div "Uniqa [DATE]" at bounding box center [418, 184] width 343 height 17
